Goal: Check status: Check status

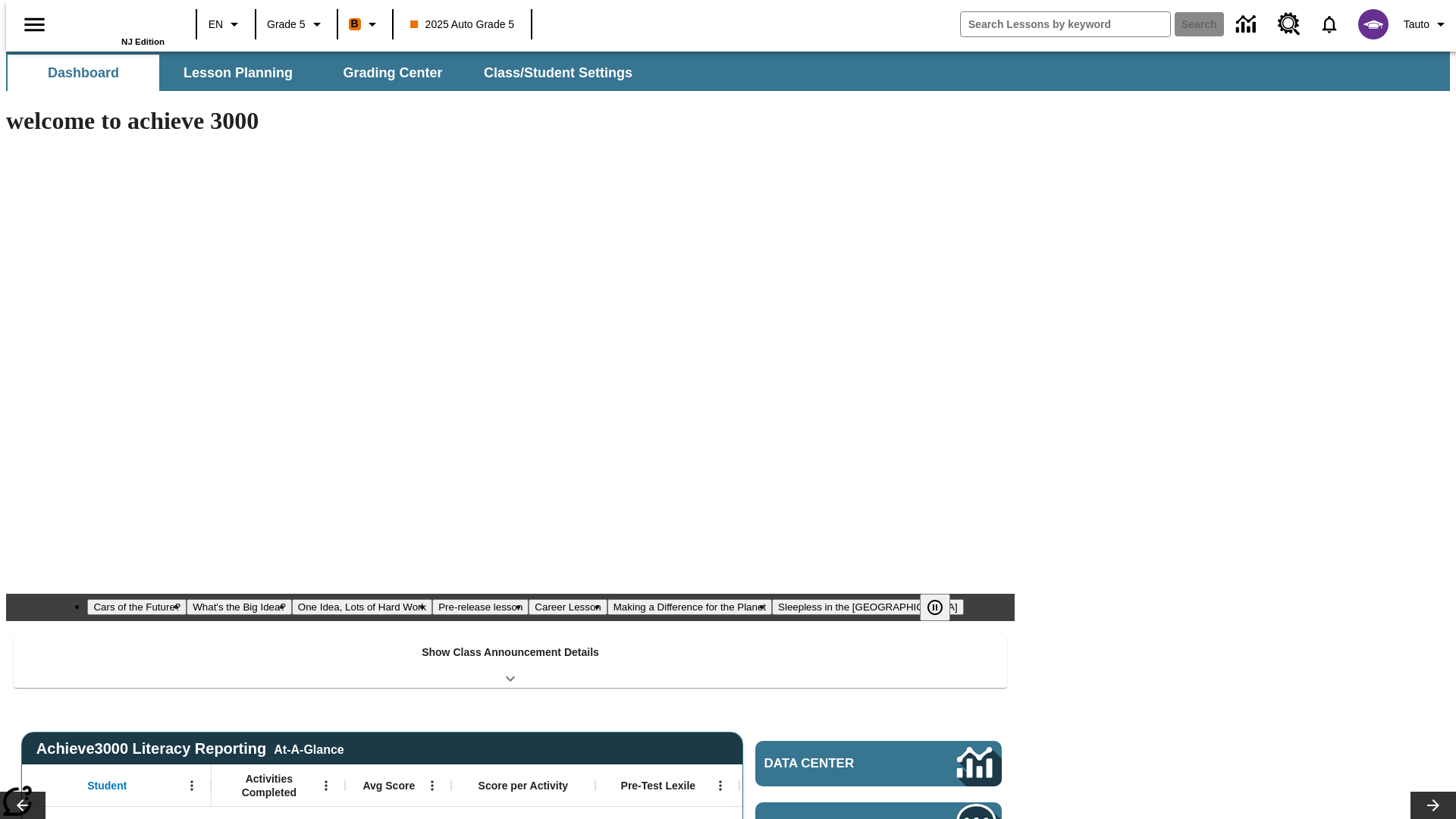
type input "-1"
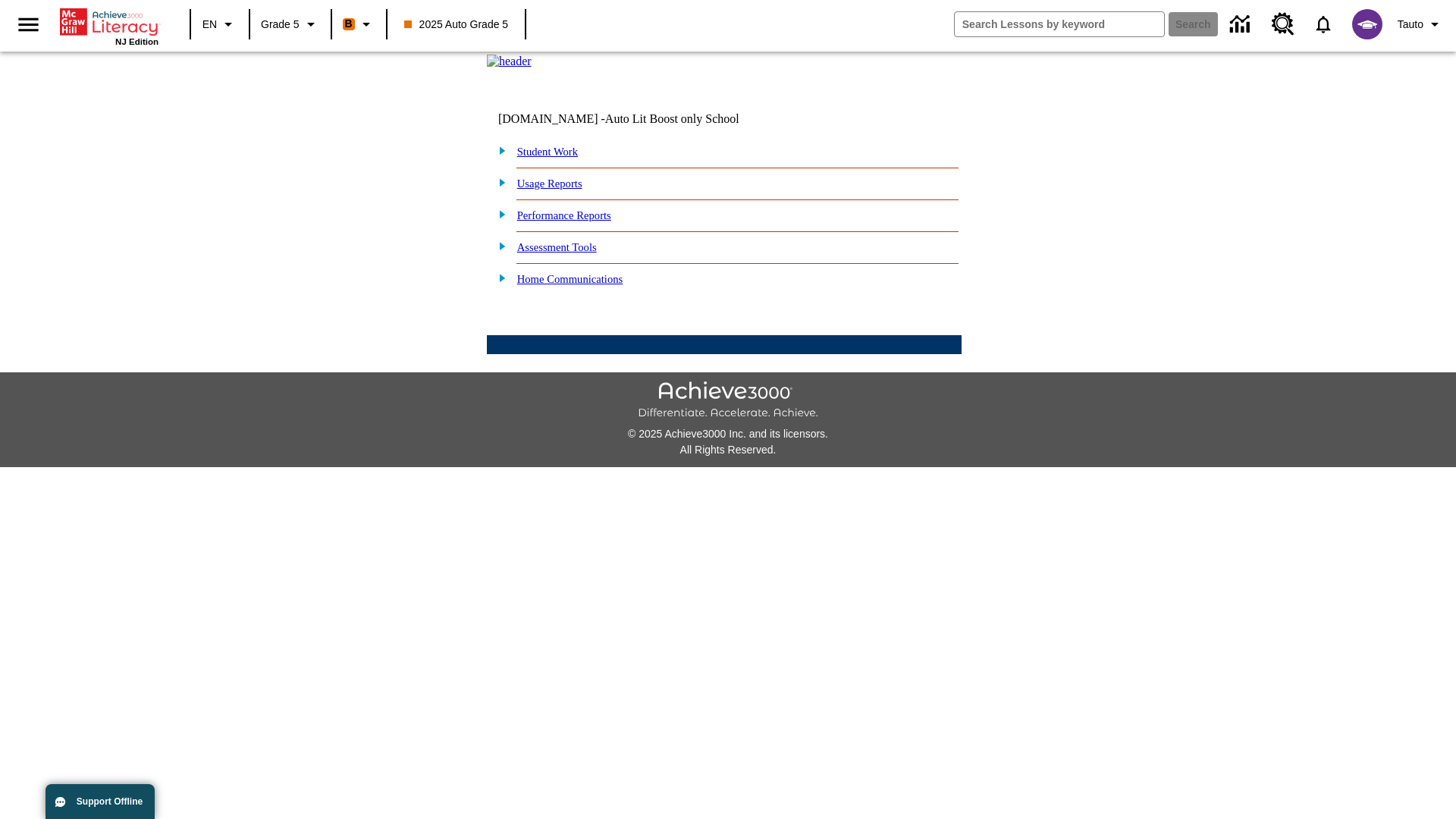
click at [580, 221] on link "Performance Reports" at bounding box center [564, 215] width 94 height 12
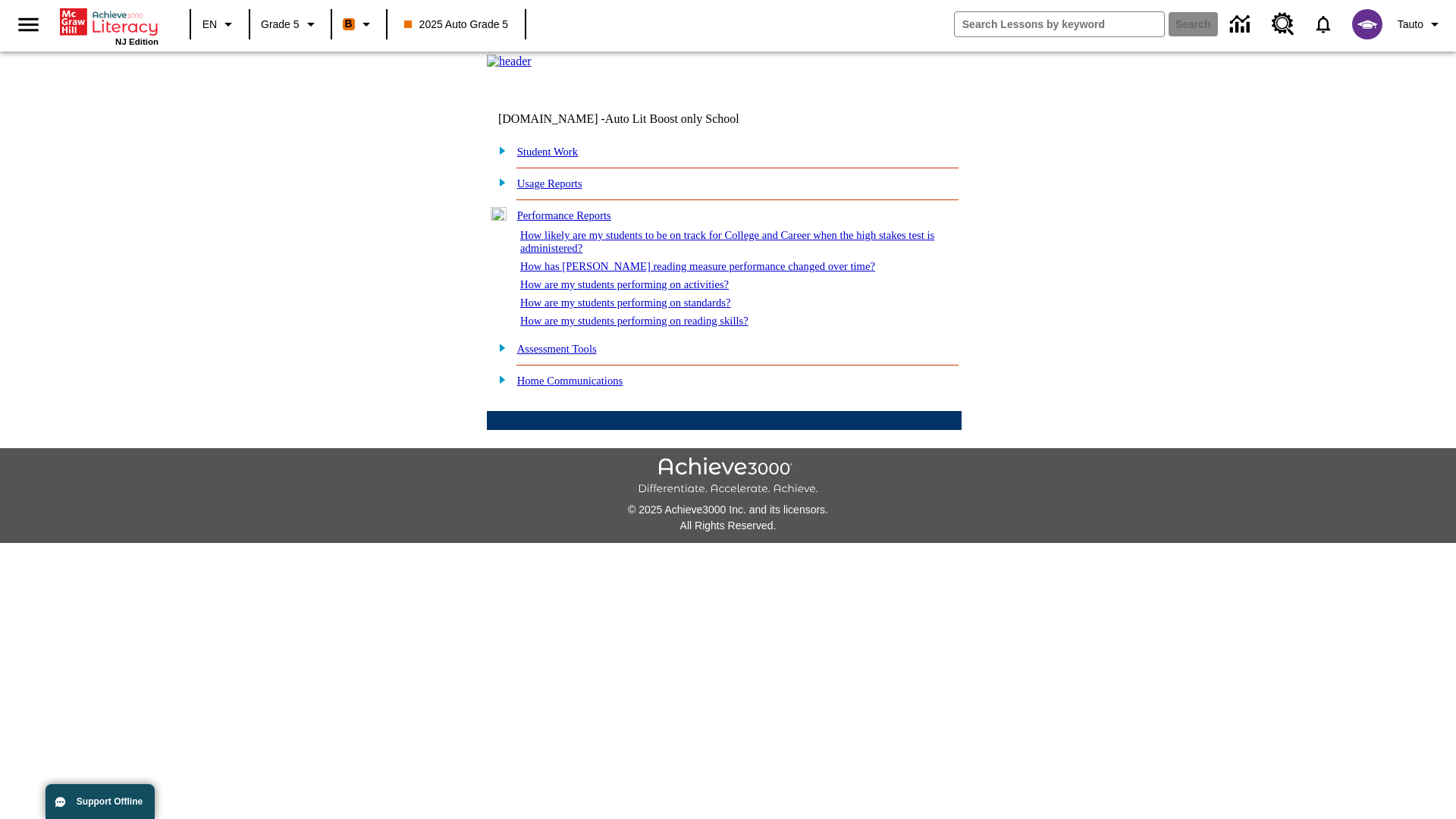
click at [690, 272] on link "How has Lexile reading measure performance changed over time?" at bounding box center [697, 266] width 355 height 12
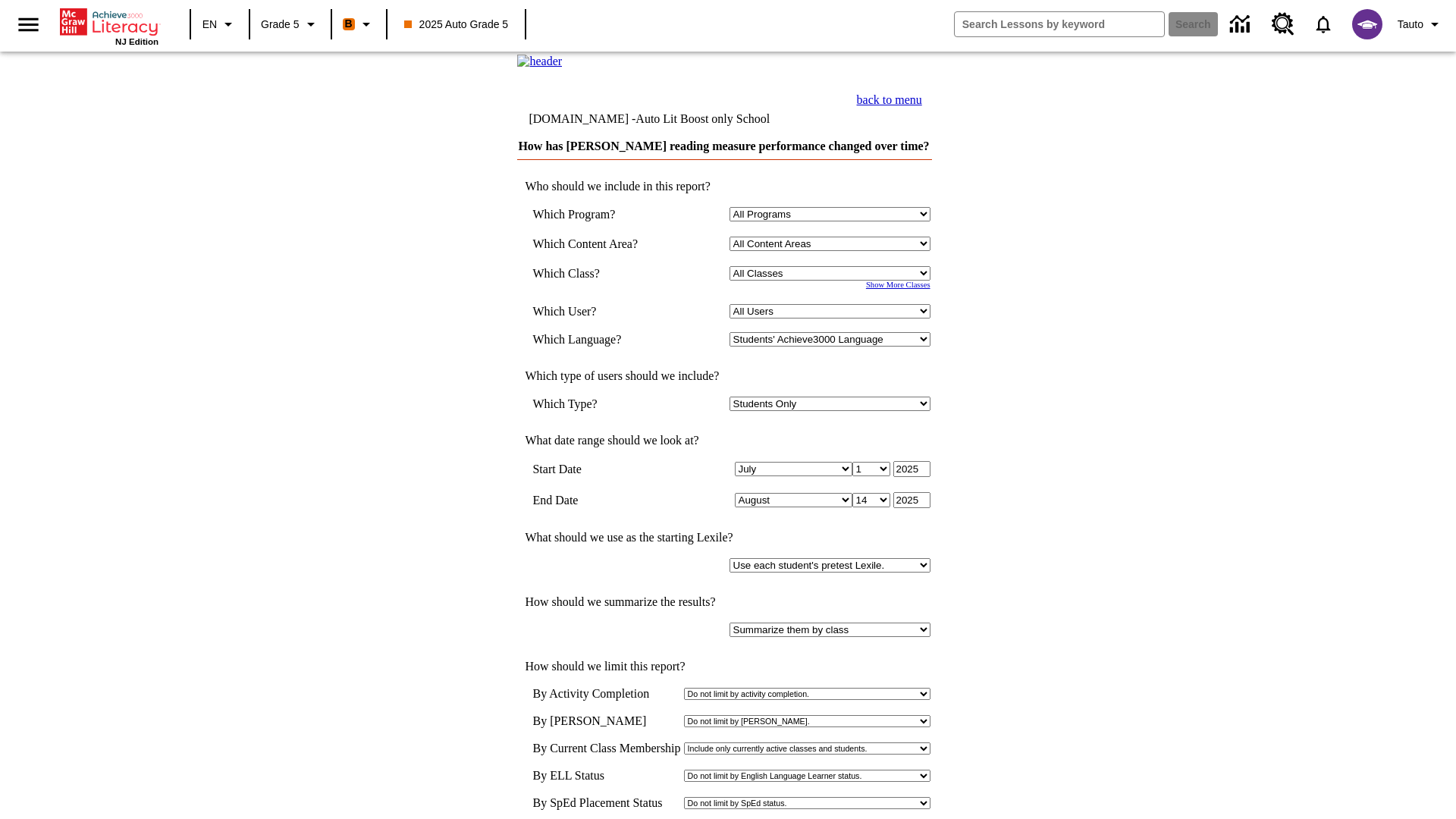
click at [832, 281] on select "Select a Class: All Classes 2025 Auto Grade 5 OL 2025 Auto Grade 6" at bounding box center [830, 274] width 201 height 15
select select "11133131"
click at [832, 319] on select "All Users Cat, Sautoen Cat, Sautoes Cat, Sautoss Donotlogin, Sautoen Twoschools…" at bounding box center [830, 311] width 201 height 15
select select "21437107"
